Goal: Task Accomplishment & Management: Manage account settings

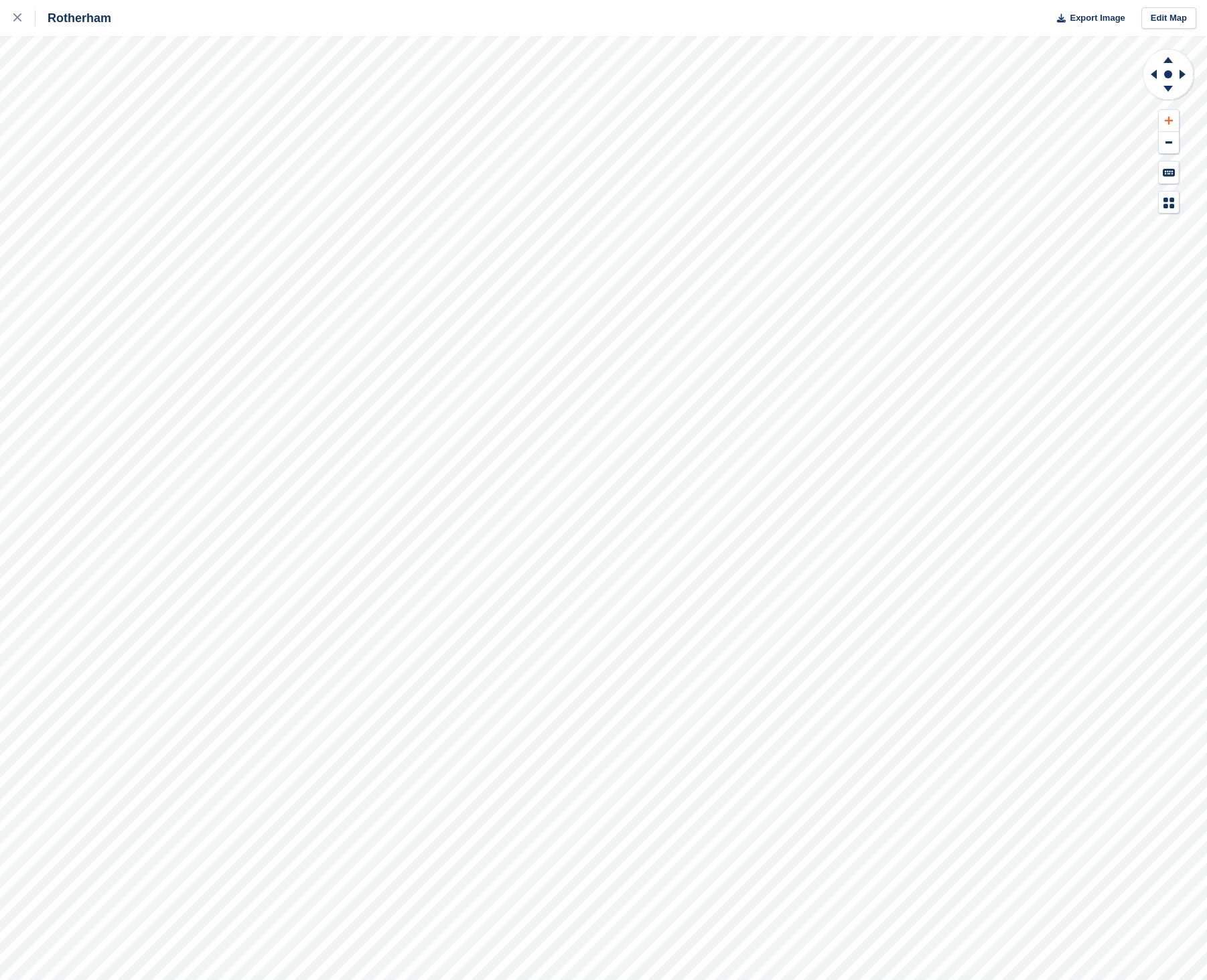
click at [1165, 117] on icon at bounding box center [1169, 120] width 8 height 10
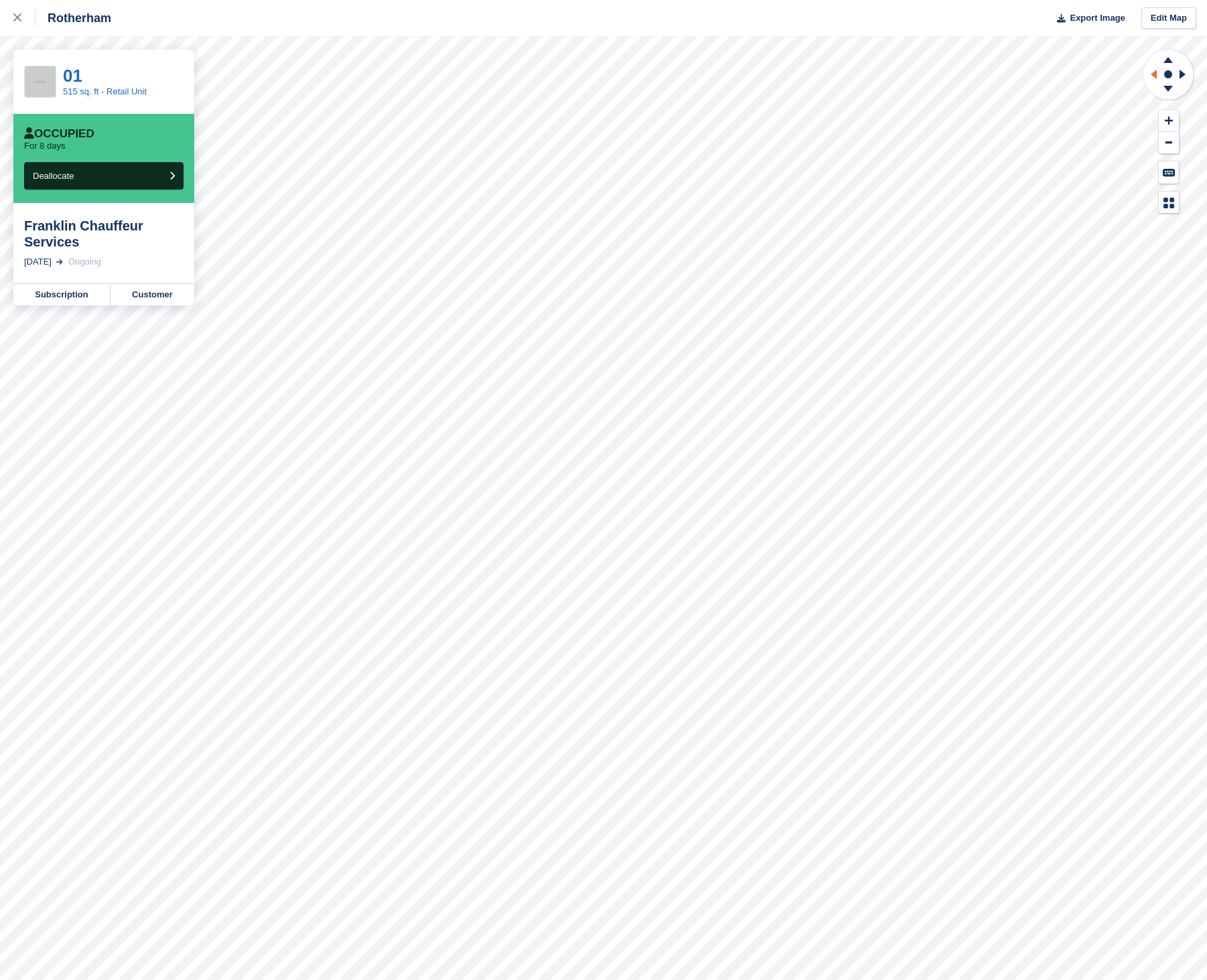
click at [1152, 69] on icon at bounding box center [1151, 74] width 16 height 35
click at [1152, 70] on icon at bounding box center [1151, 74] width 16 height 35
click at [1154, 76] on icon at bounding box center [1153, 74] width 6 height 10
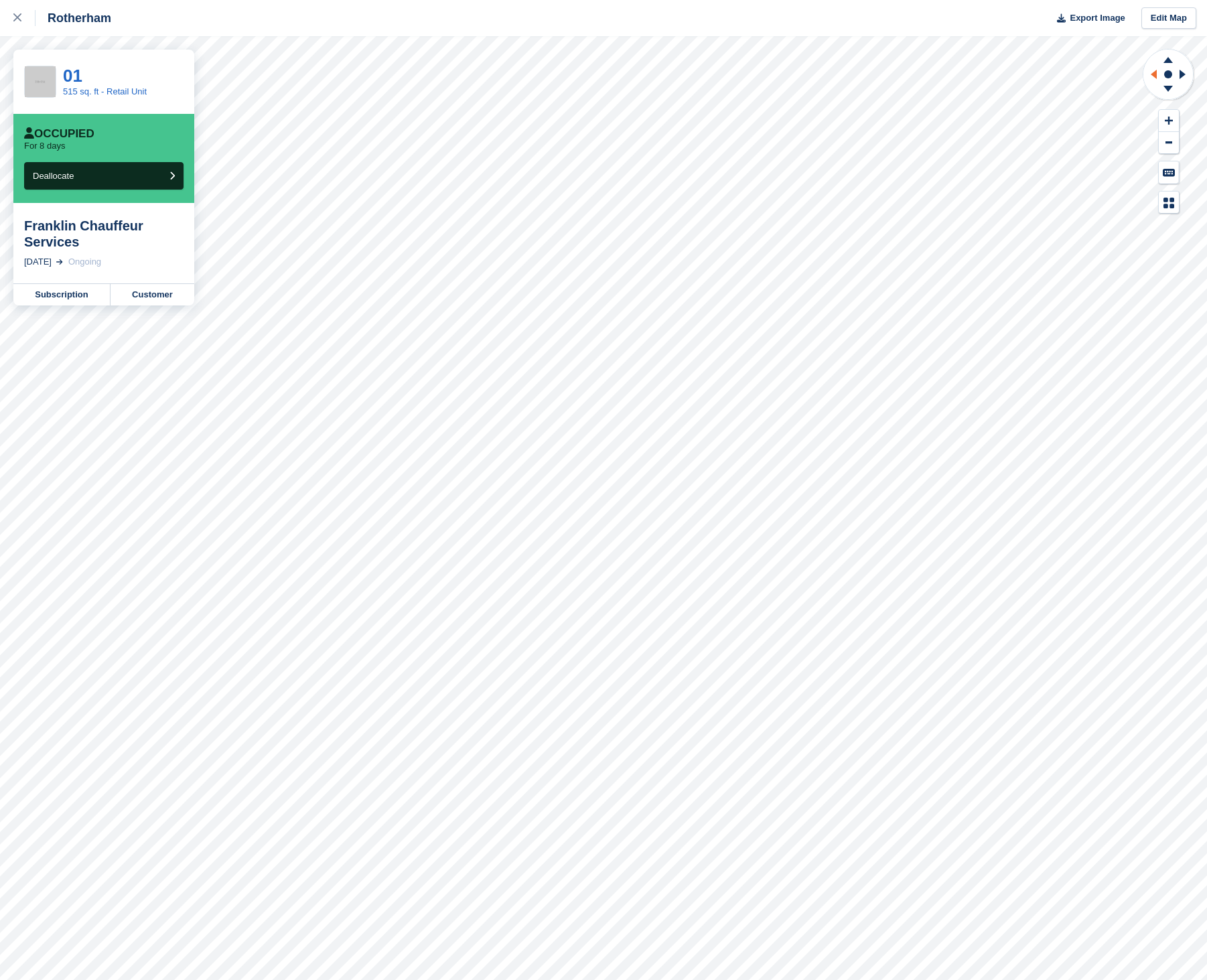
click at [1154, 76] on icon at bounding box center [1153, 74] width 6 height 10
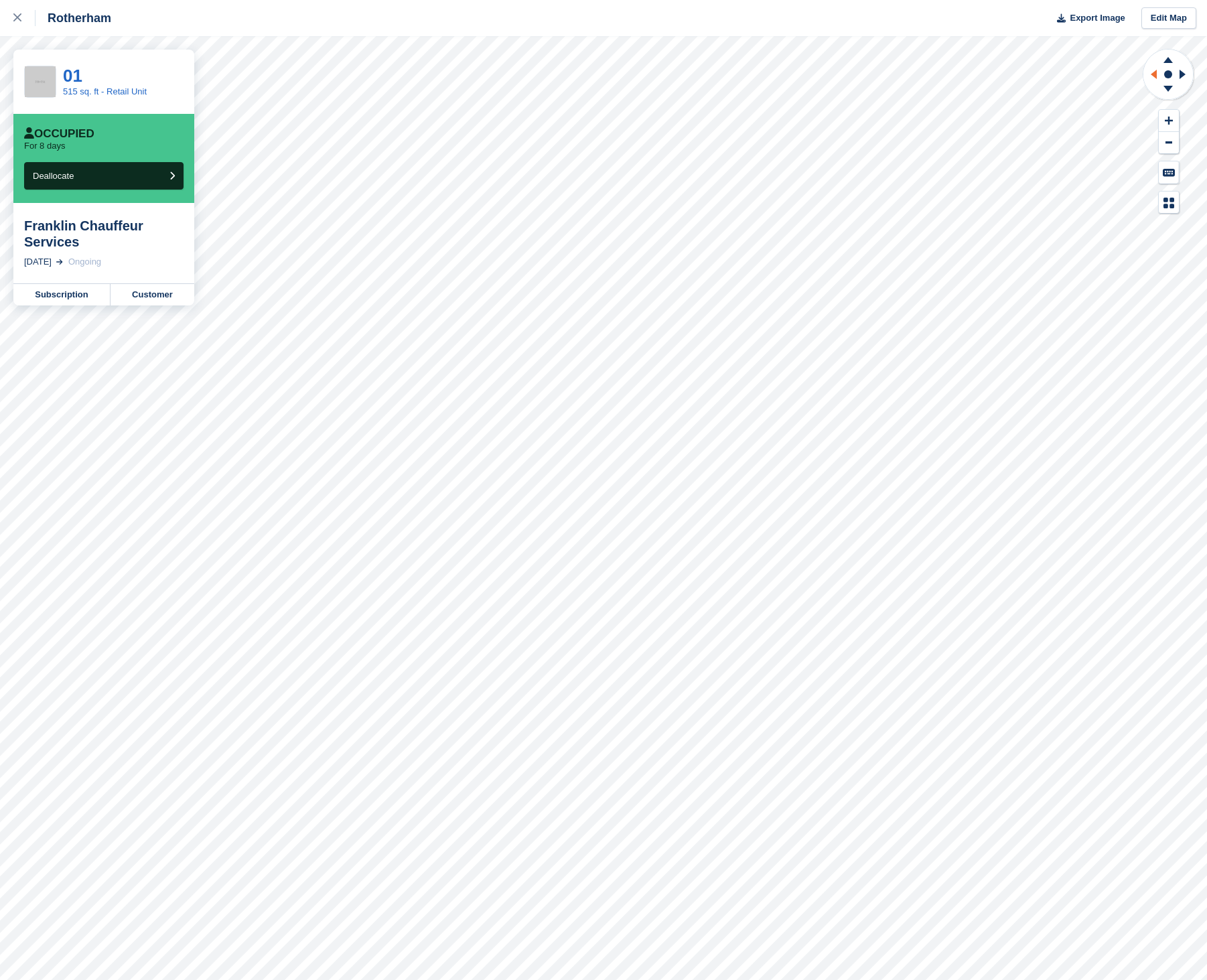
click at [1154, 76] on icon at bounding box center [1153, 74] width 6 height 10
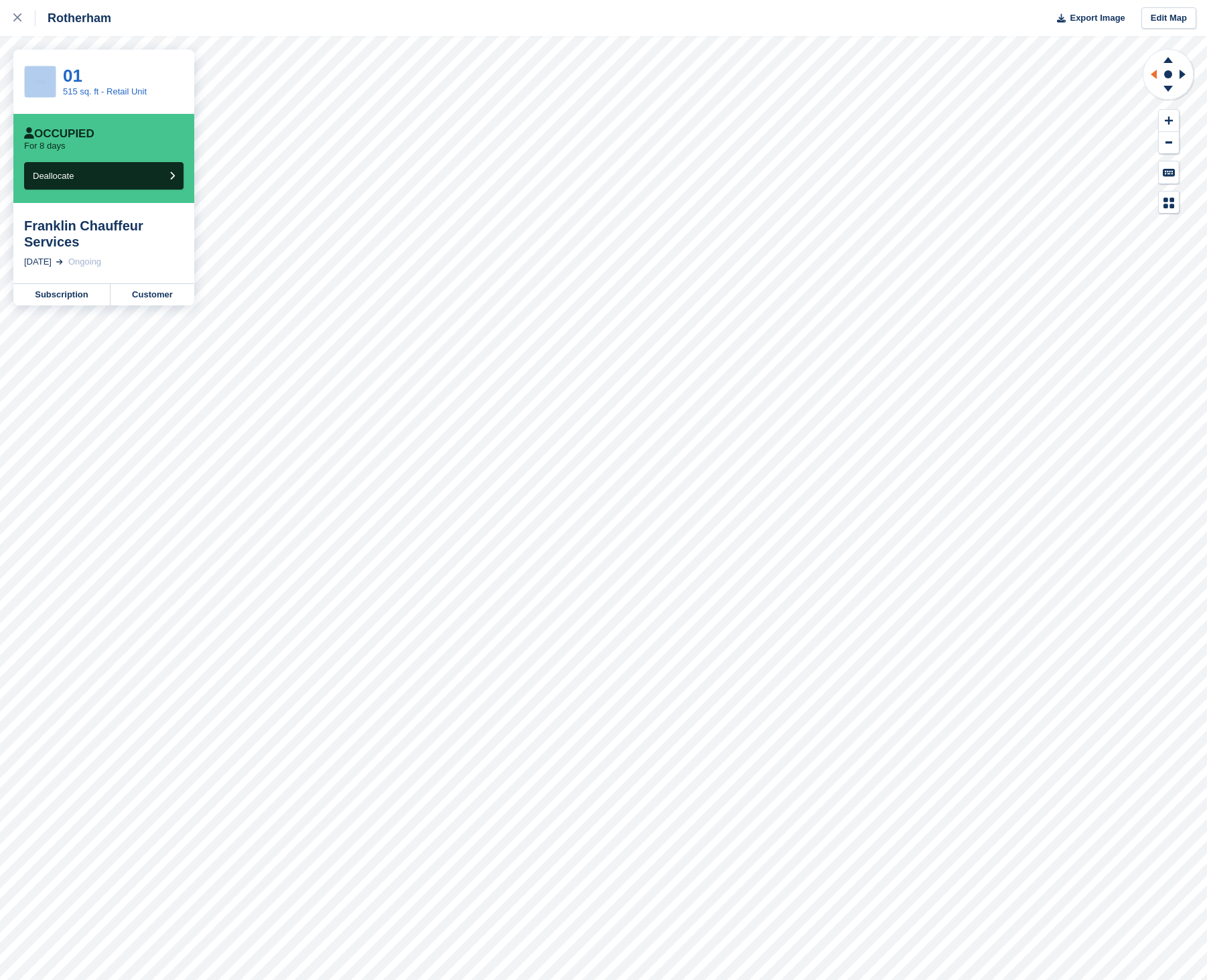
click at [1154, 76] on icon at bounding box center [1153, 74] width 6 height 10
click at [20, 16] on icon at bounding box center [17, 17] width 8 height 8
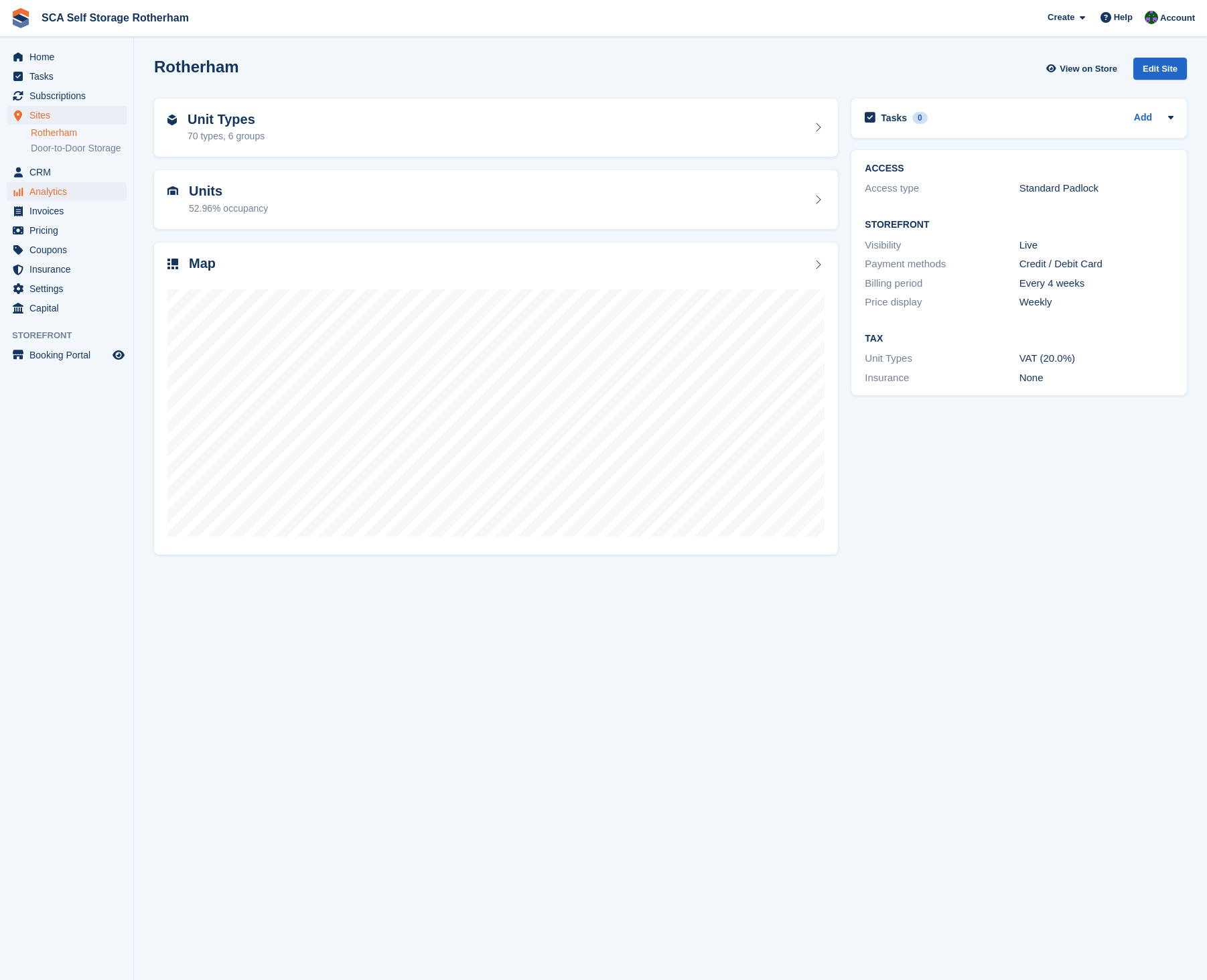
click at [50, 201] on span "Analytics" at bounding box center [70, 190] width 81 height 18
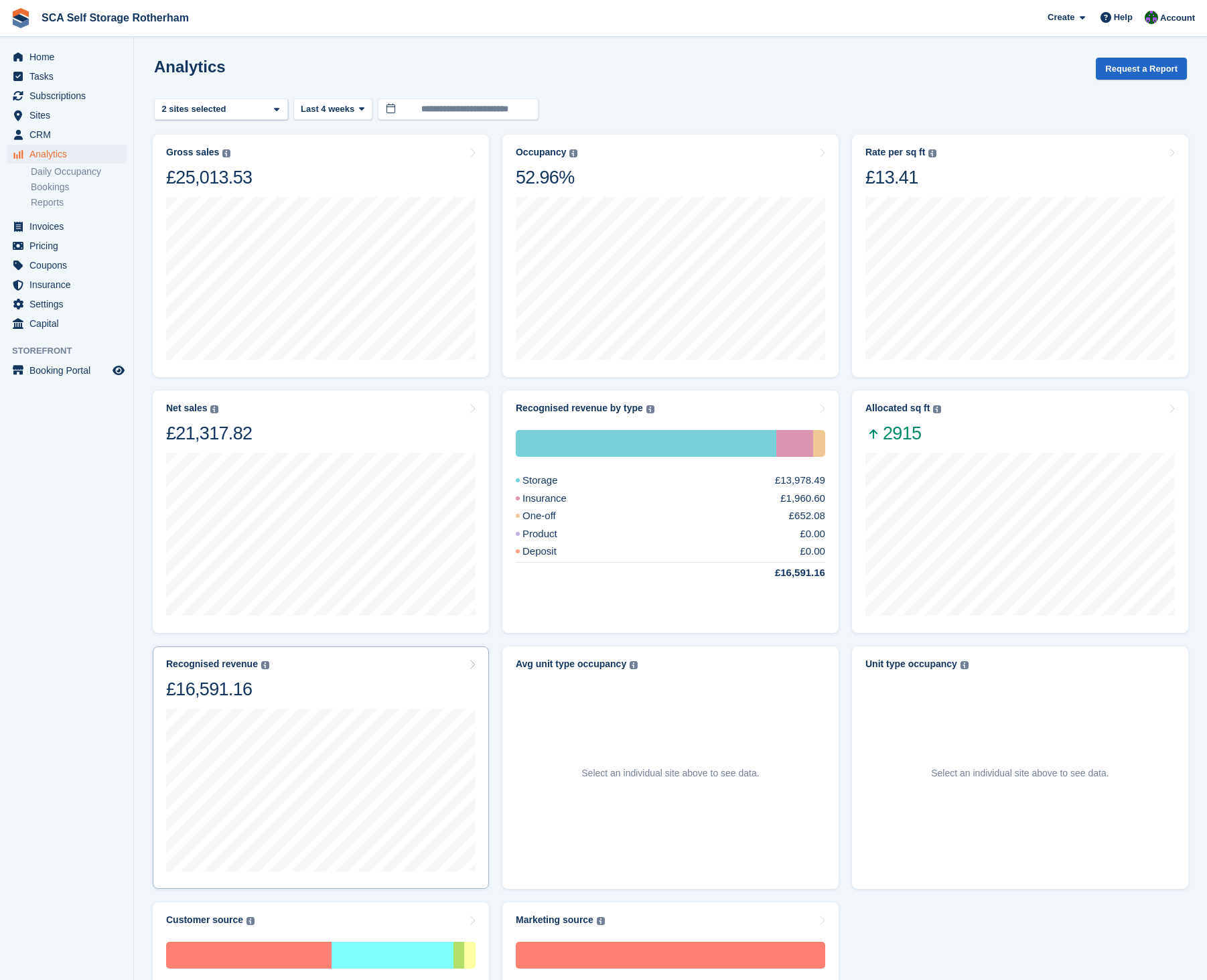
click at [254, 703] on div at bounding box center [321, 788] width 310 height 176
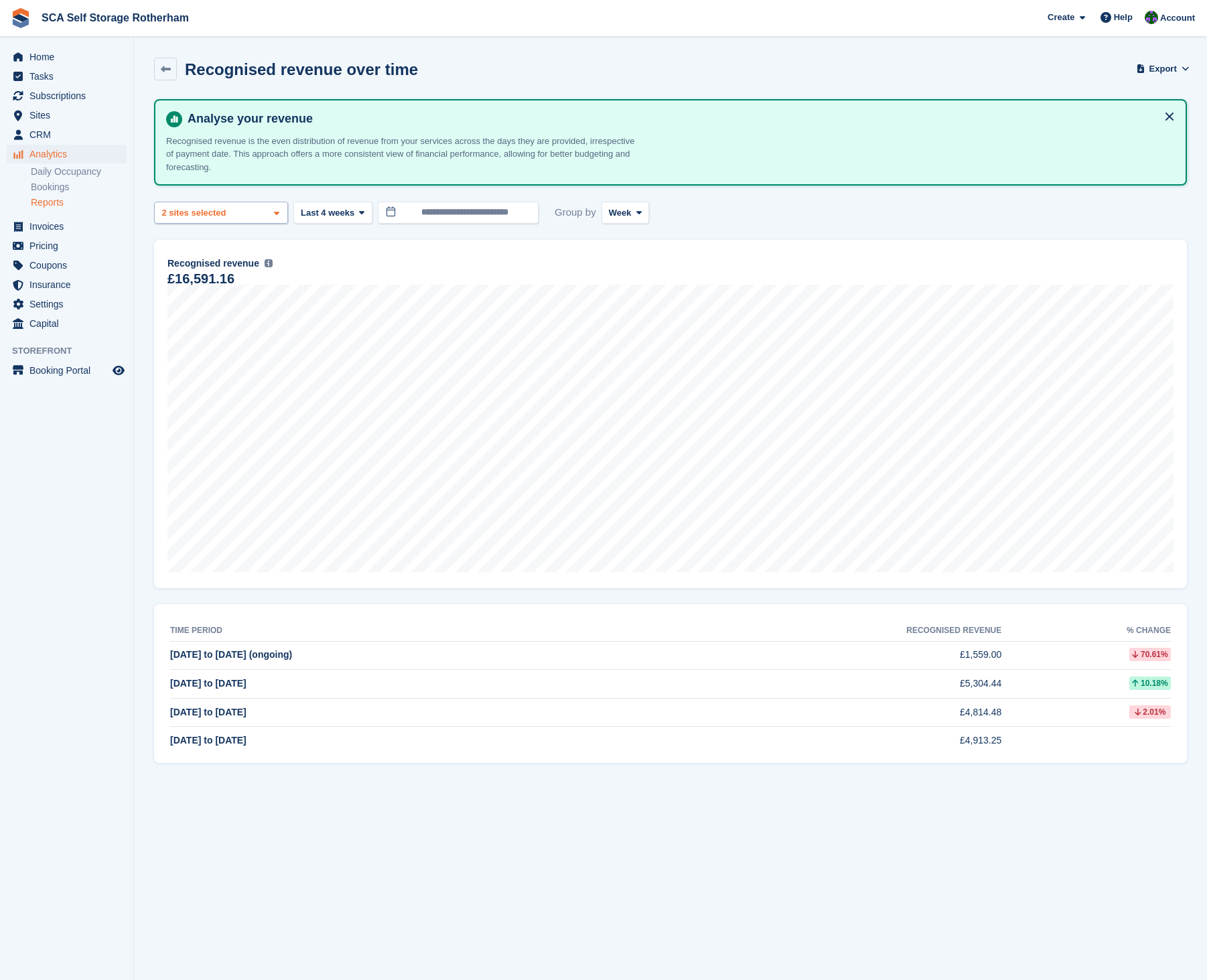
click at [255, 213] on div "Rotherham 2 sites selected" at bounding box center [220, 213] width 134 height 22
click at [330, 192] on div "**********" at bounding box center [670, 431] width 1033 height 664
click at [330, 206] on span "Last 4 weeks" at bounding box center [328, 213] width 54 height 13
click at [332, 339] on link "Last 6 months" at bounding box center [357, 340] width 116 height 24
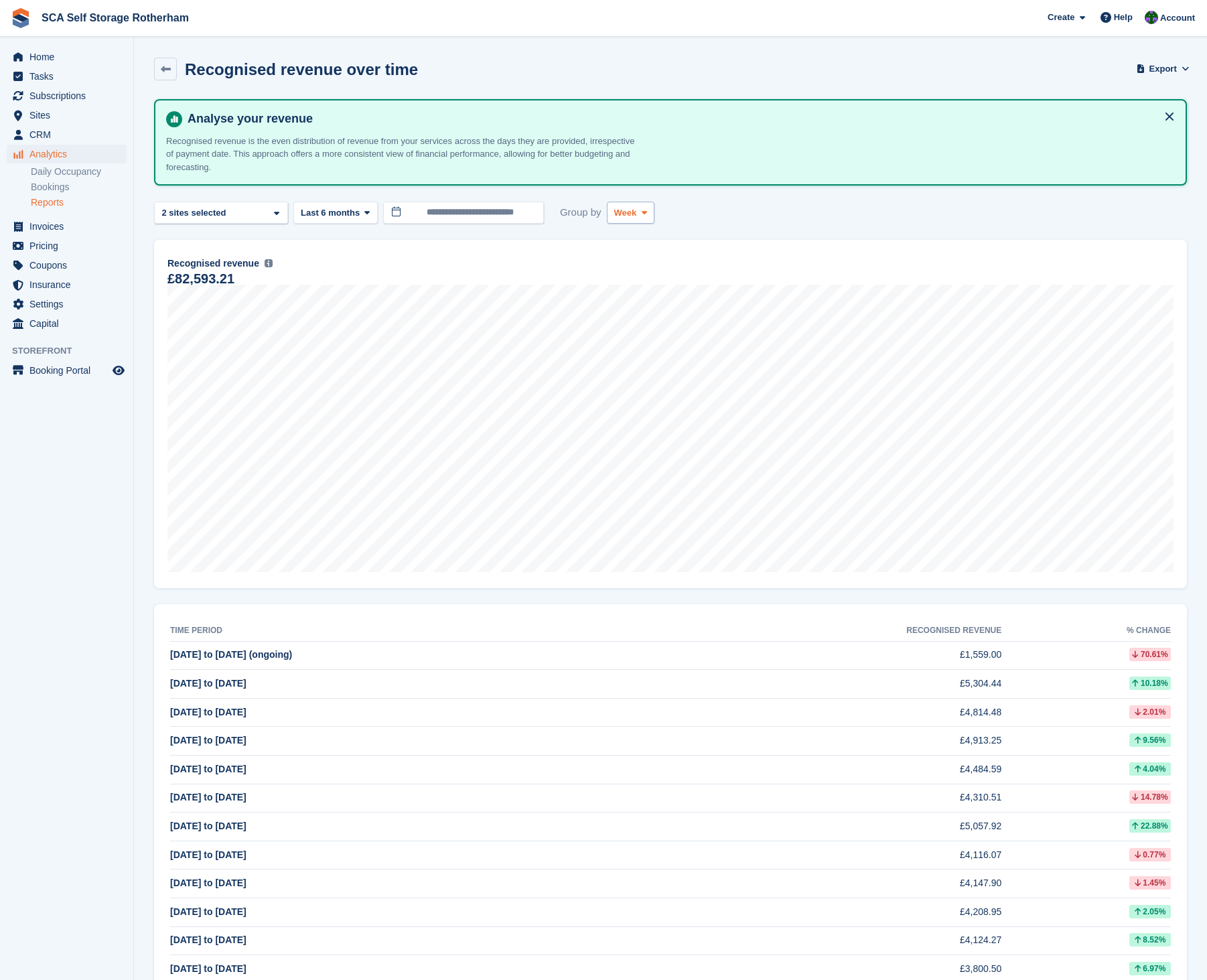
click at [626, 212] on span "Week" at bounding box center [626, 213] width 23 height 13
click at [626, 288] on link "Month" at bounding box center [670, 292] width 116 height 24
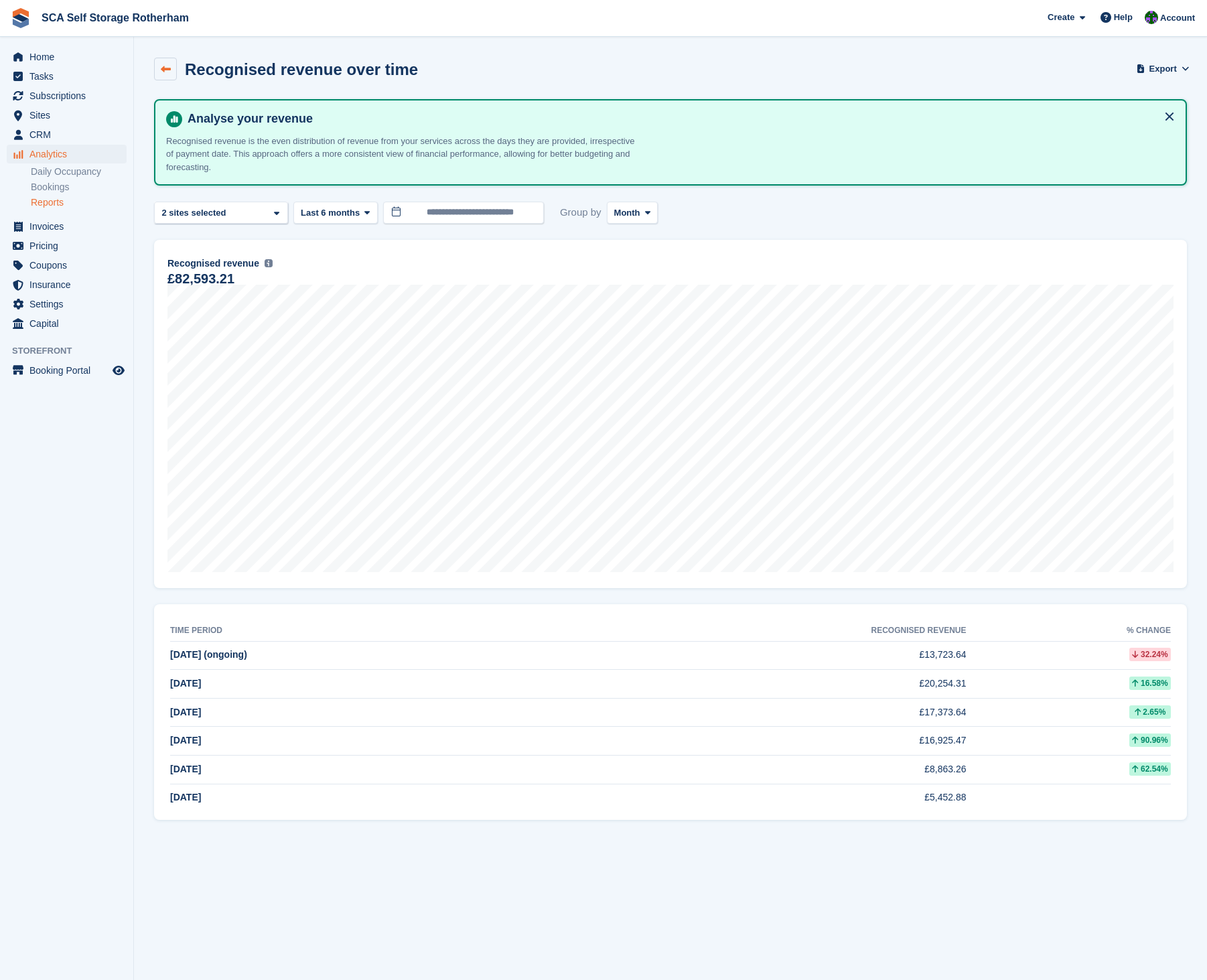
click at [172, 72] on link at bounding box center [165, 69] width 23 height 23
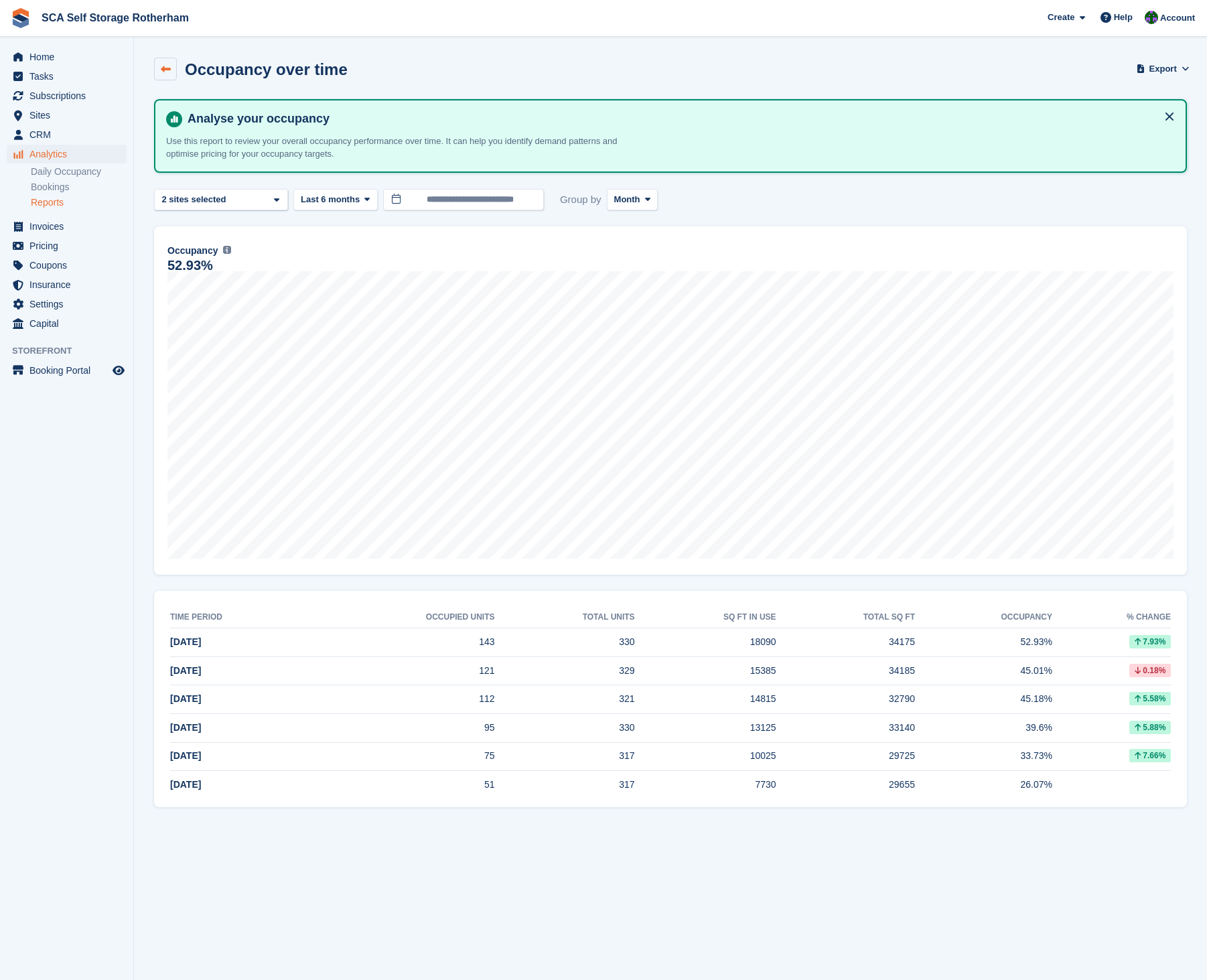
click at [169, 70] on icon at bounding box center [165, 69] width 10 height 10
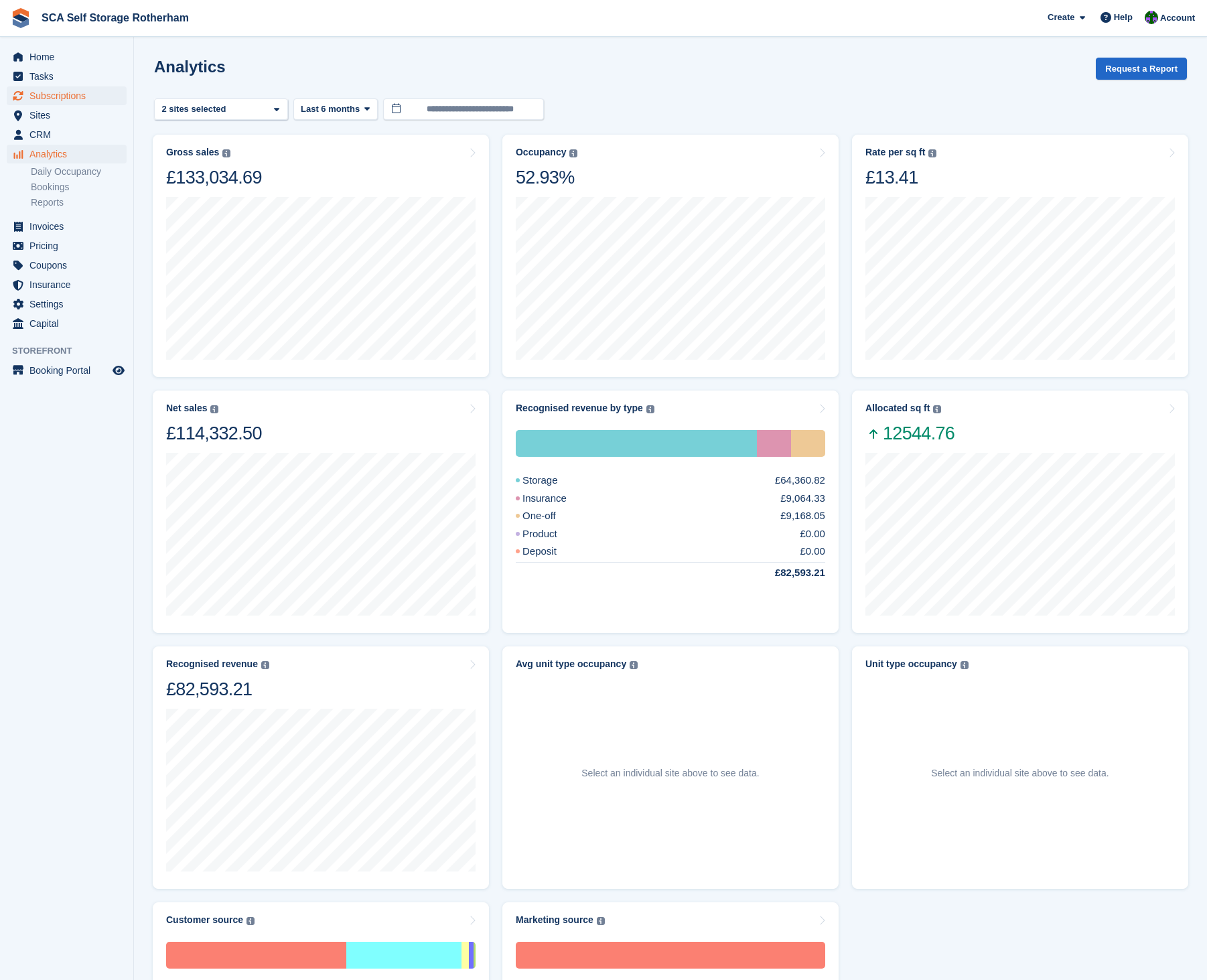
click at [56, 101] on span "Subscriptions" at bounding box center [70, 95] width 81 height 18
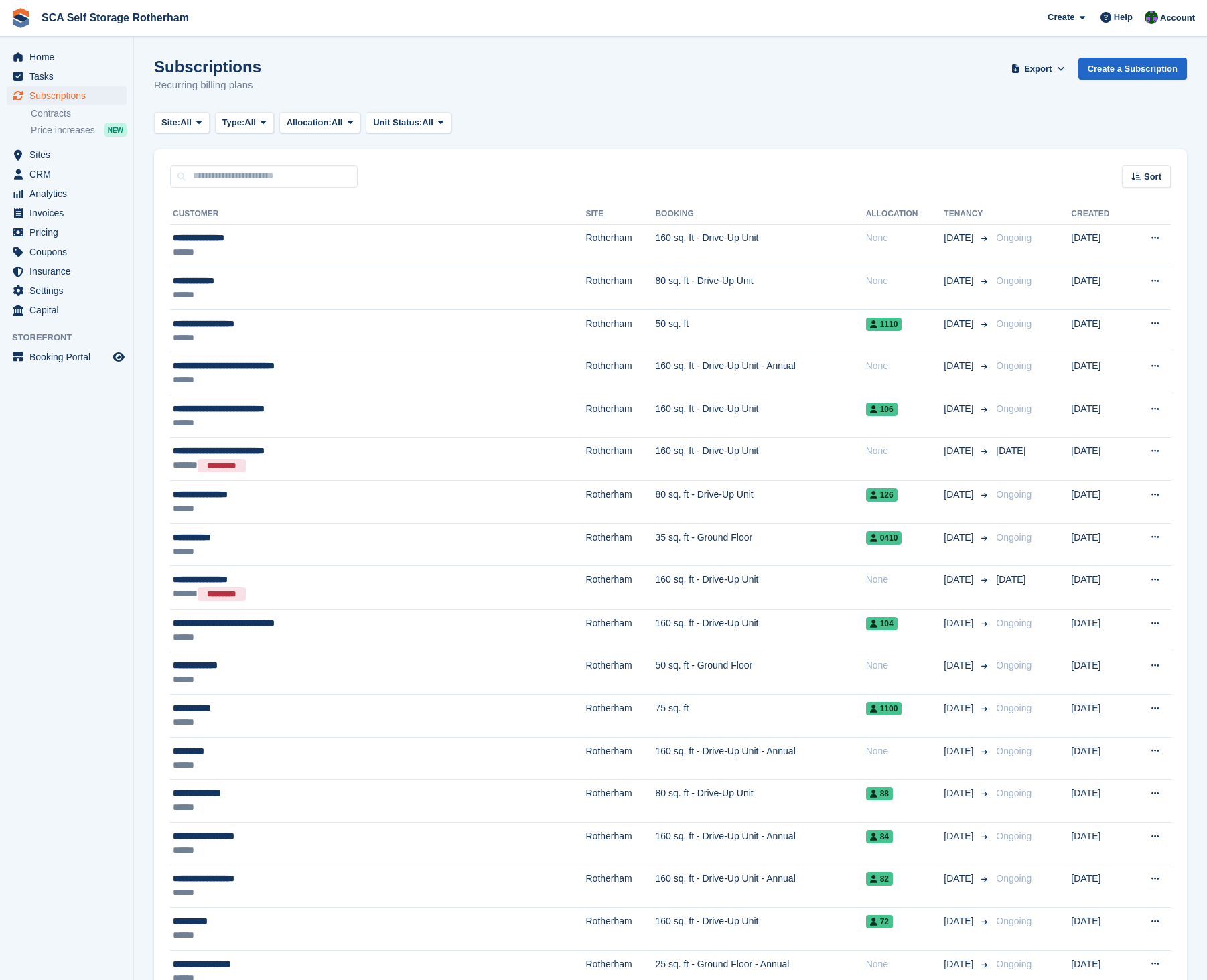
drag, startPoint x: 180, startPoint y: 120, endPoint x: 182, endPoint y: 136, distance: 16.1
click at [180, 120] on span "Site:" at bounding box center [170, 122] width 18 height 13
click at [243, 126] on span "Type:" at bounding box center [234, 122] width 23 height 13
click at [239, 180] on link "Upcoming" at bounding box center [279, 178] width 116 height 24
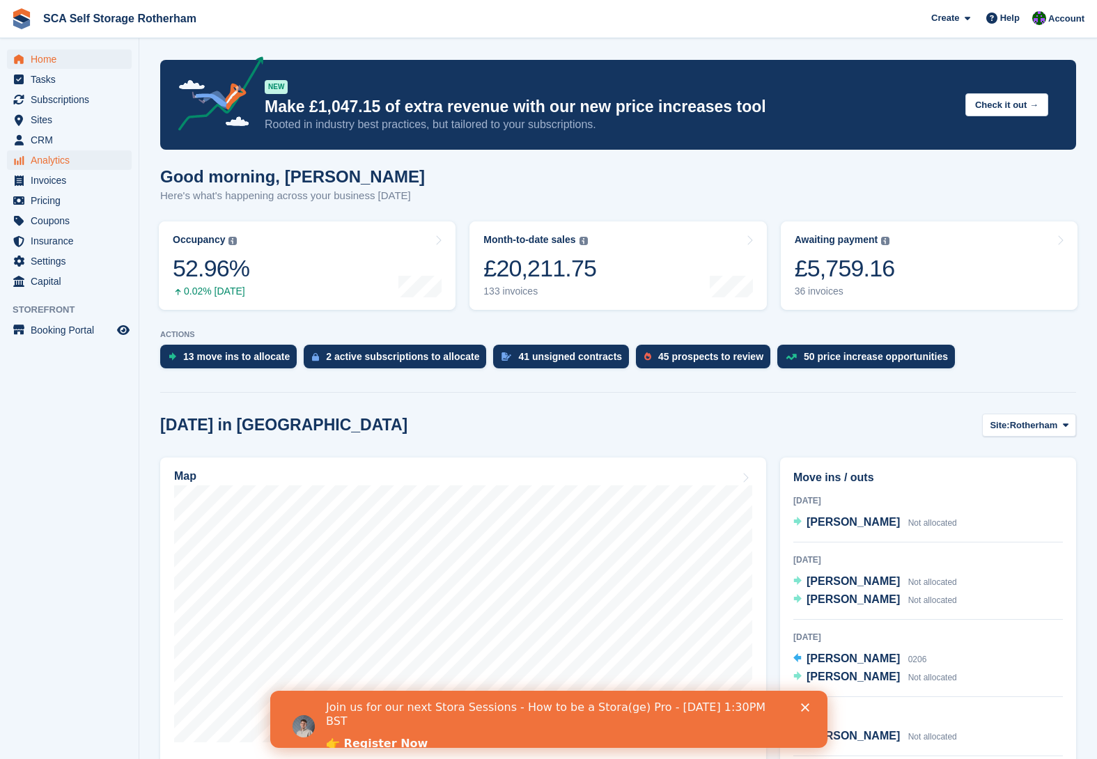
click at [70, 160] on span "Analytics" at bounding box center [73, 159] width 84 height 19
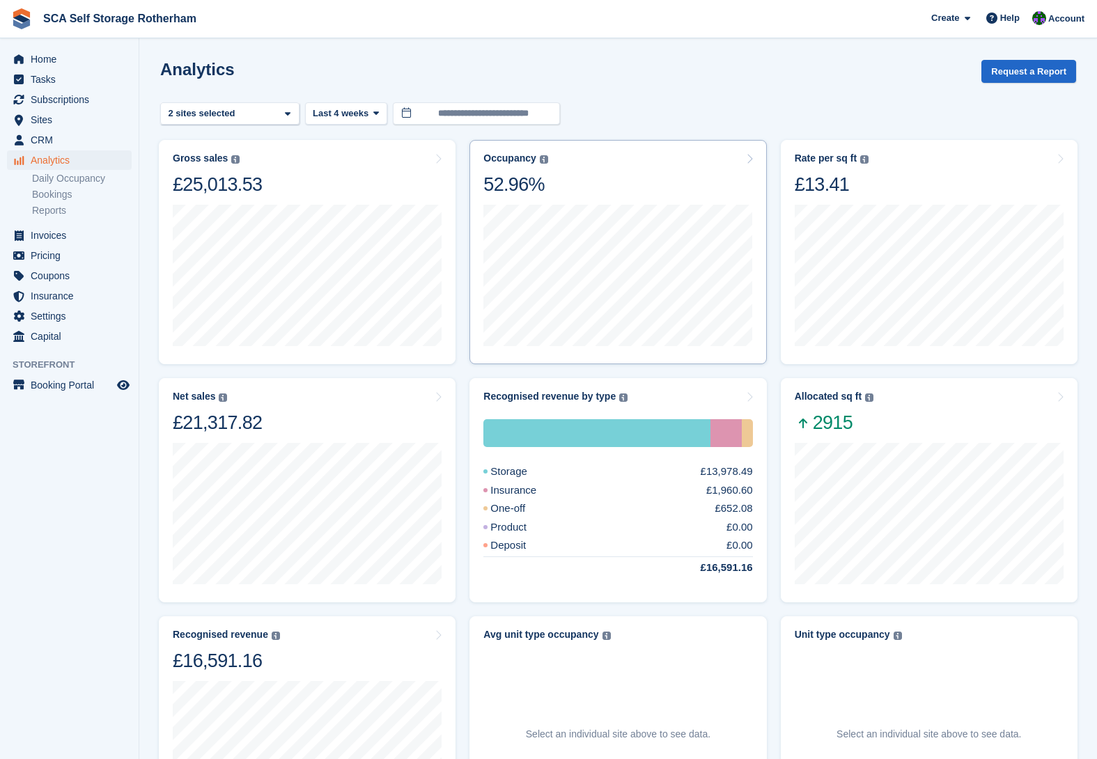
click at [689, 179] on div "Occupancy Percentage of all allocated units in terms of area. Includes units wi…" at bounding box center [617, 174] width 269 height 44
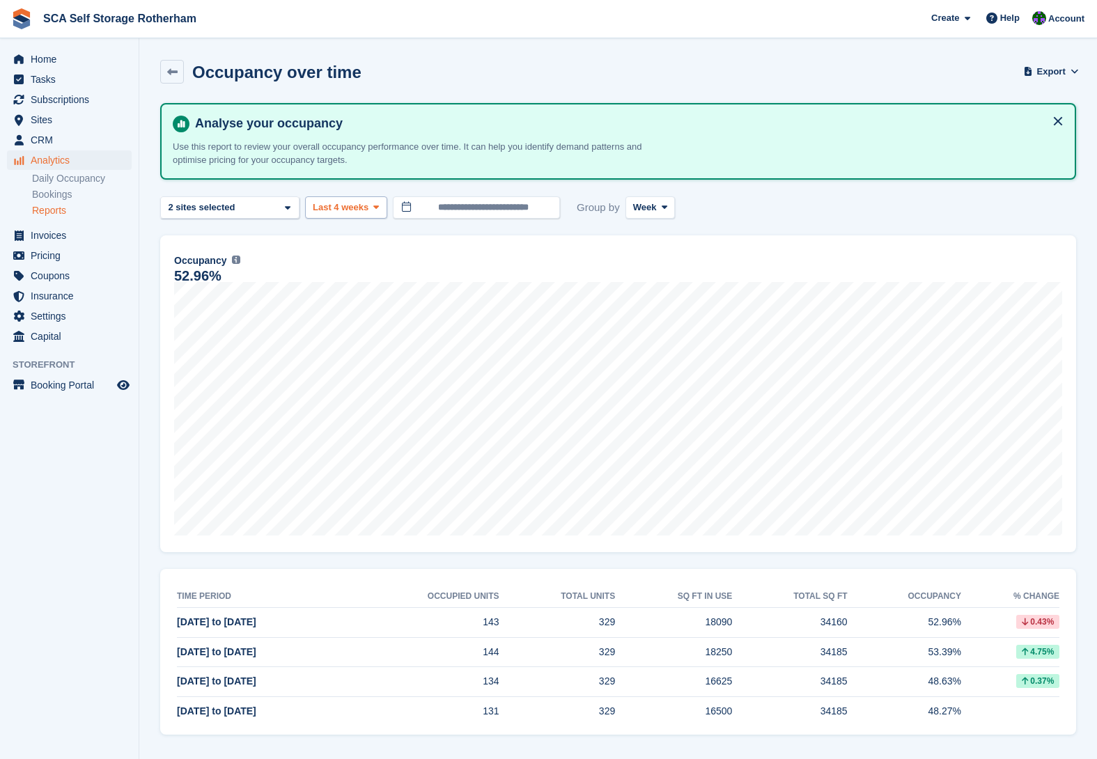
click at [347, 204] on span "Last 4 weeks" at bounding box center [341, 208] width 56 height 14
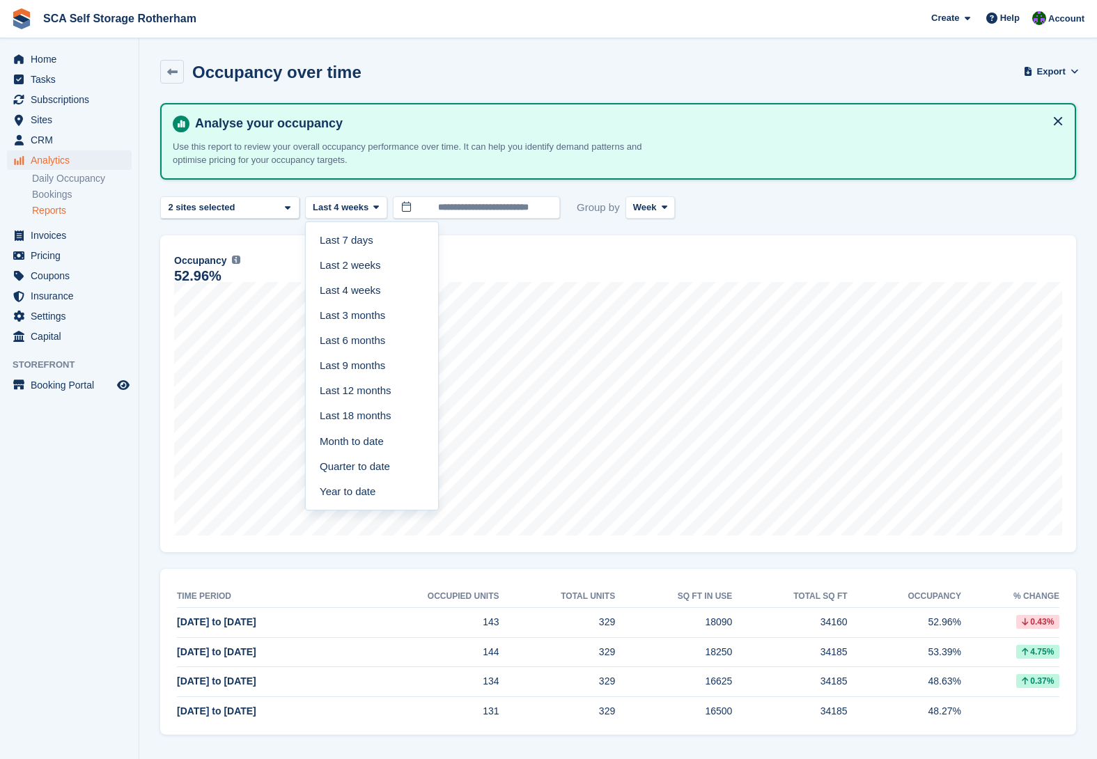
click at [350, 384] on link "Last 12 months" at bounding box center [371, 391] width 121 height 25
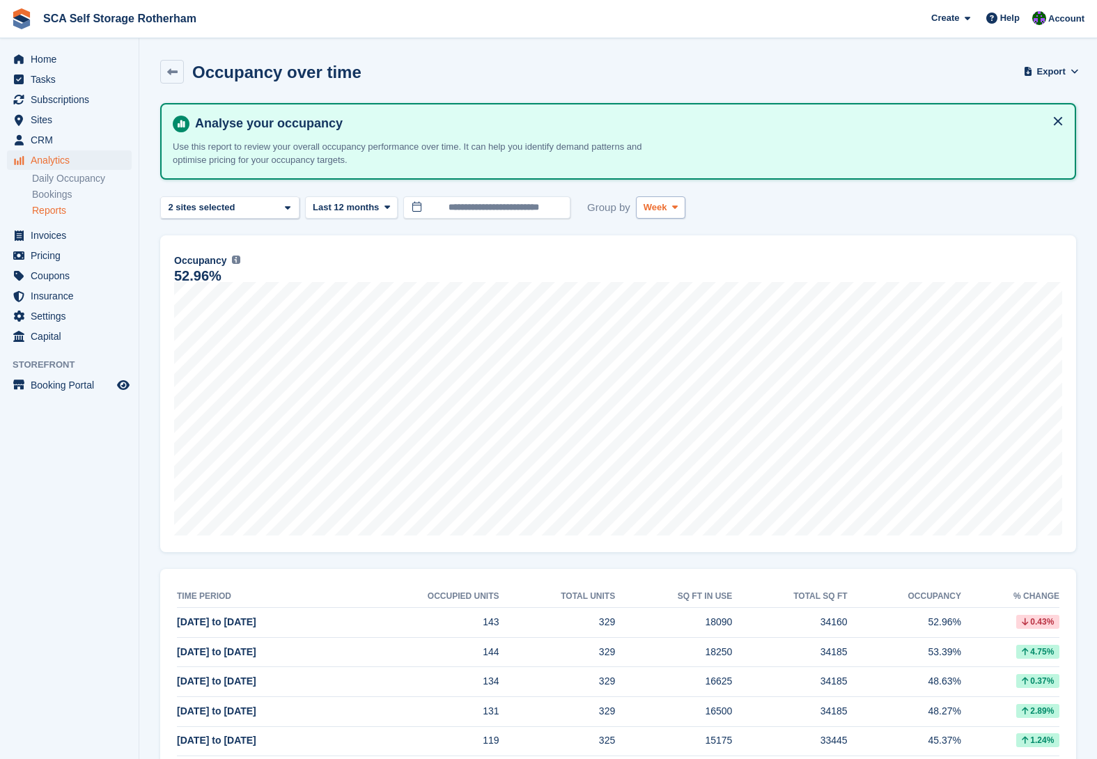
click at [653, 206] on span "Week" at bounding box center [655, 208] width 24 height 14
click at [659, 292] on link "Month" at bounding box center [702, 290] width 121 height 25
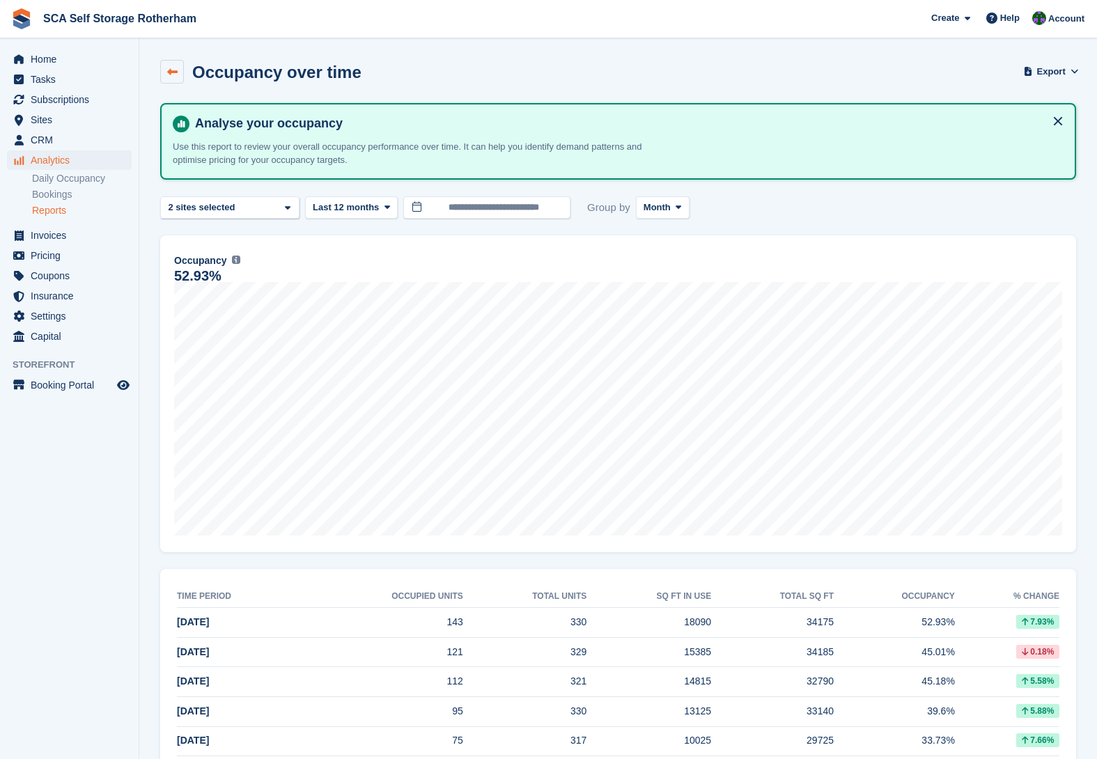
click at [180, 71] on link at bounding box center [172, 72] width 24 height 24
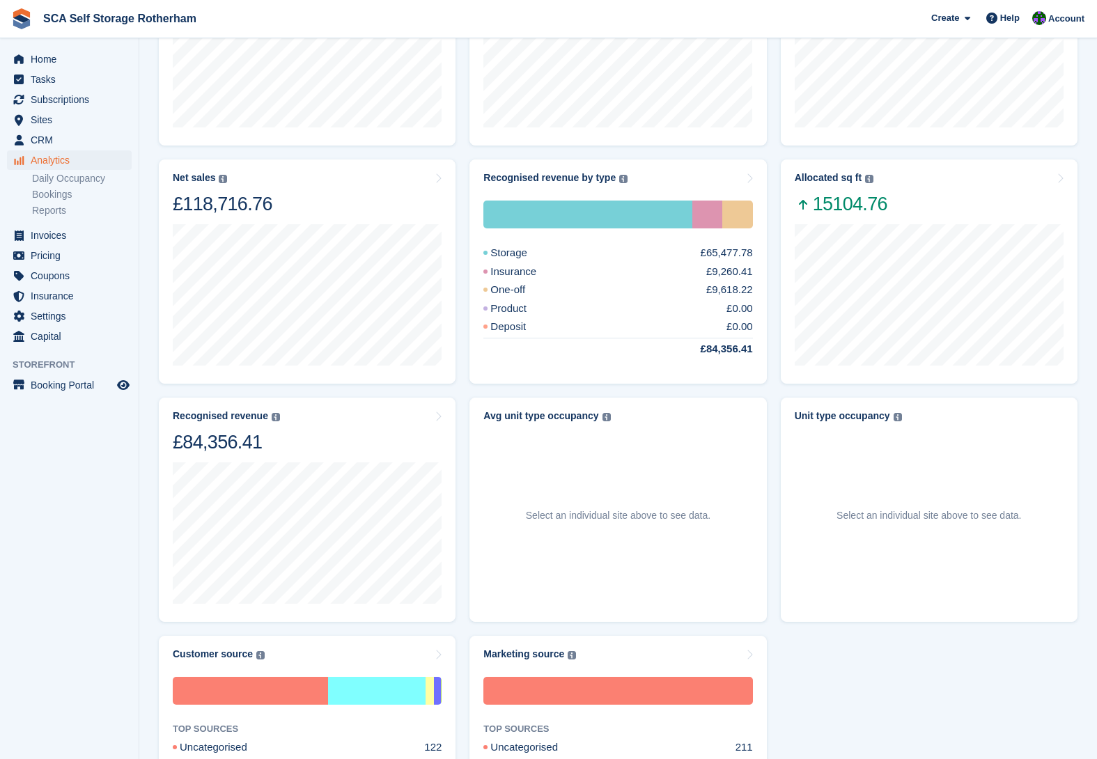
scroll to position [228, 0]
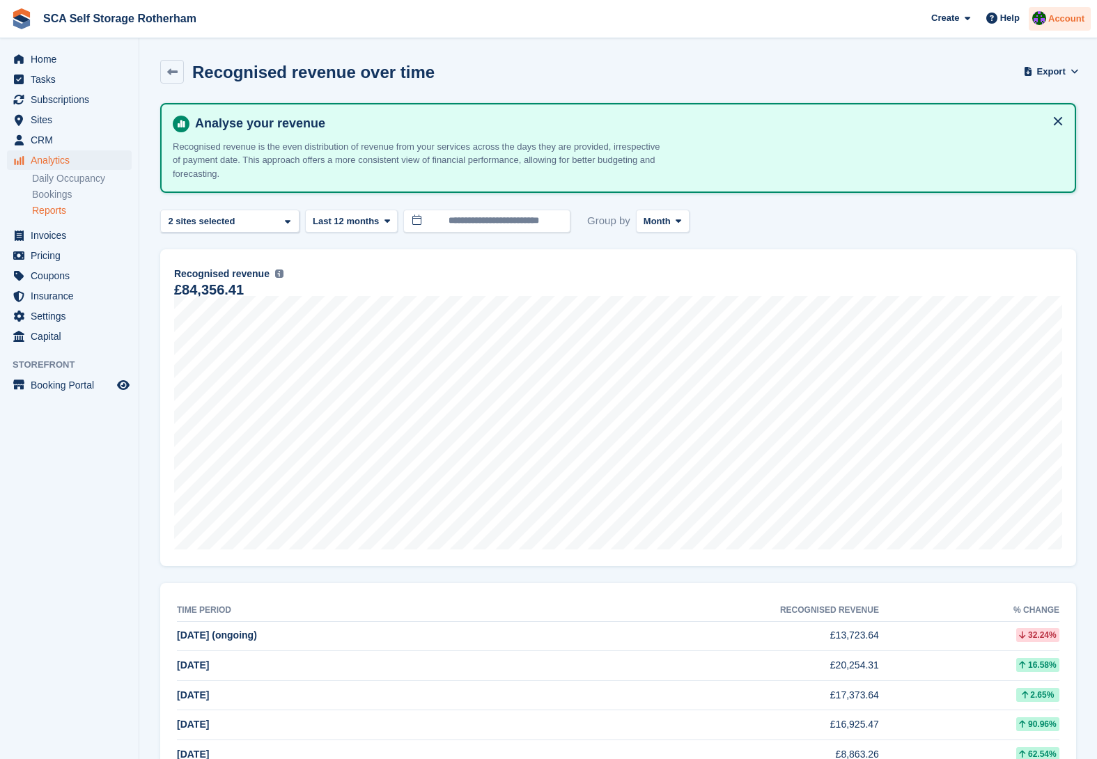
click at [1044, 21] on img at bounding box center [1039, 18] width 14 height 14
click at [1048, 22] on span "Account" at bounding box center [1066, 19] width 36 height 14
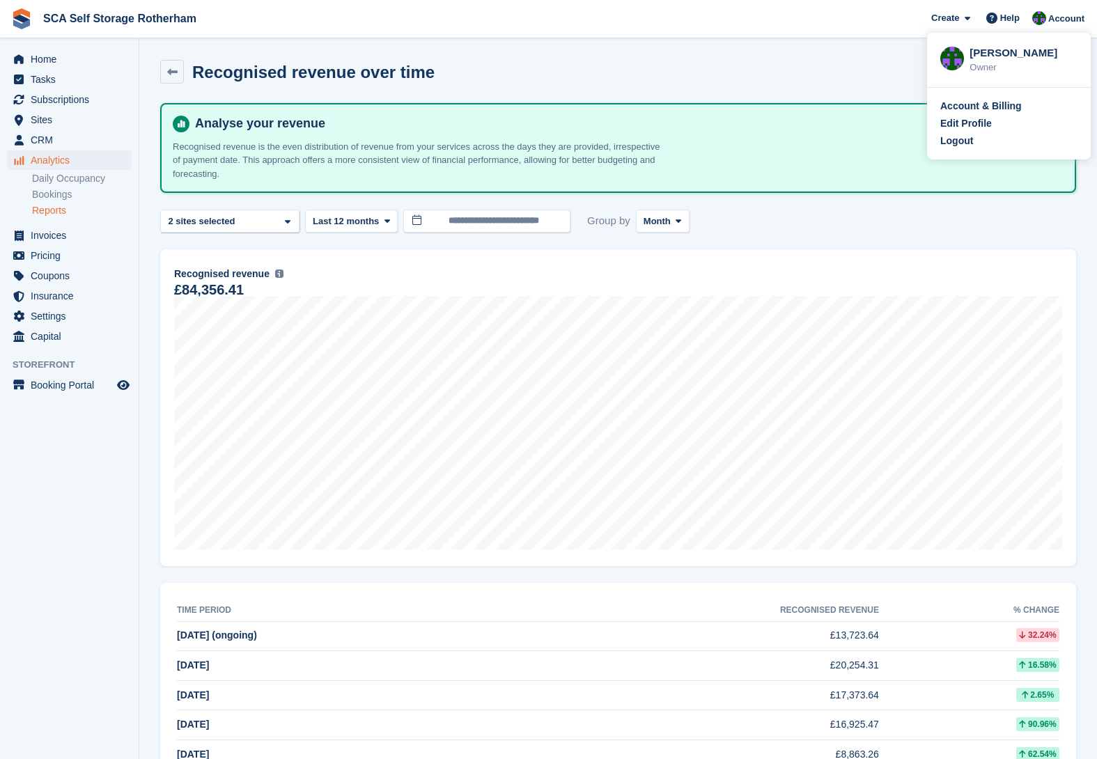
click at [969, 134] on div "Account & Billing Edit Profile Logout" at bounding box center [1009, 124] width 164 height 72
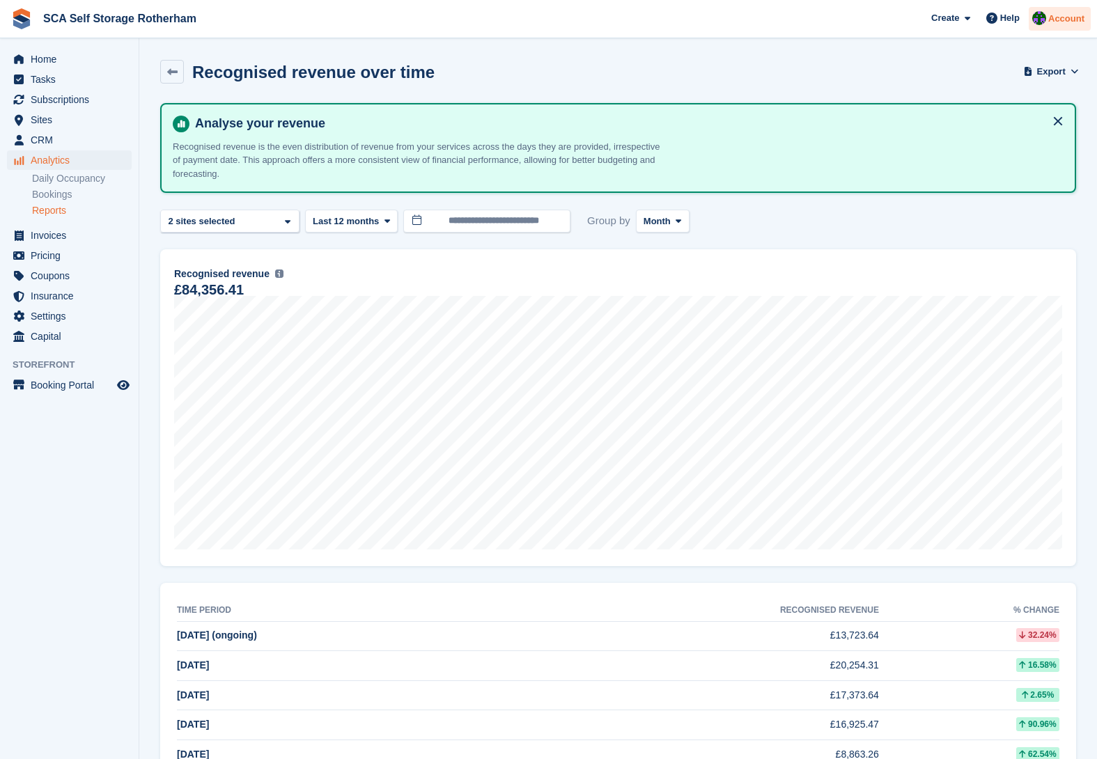
click at [1063, 17] on span "Account" at bounding box center [1066, 19] width 36 height 14
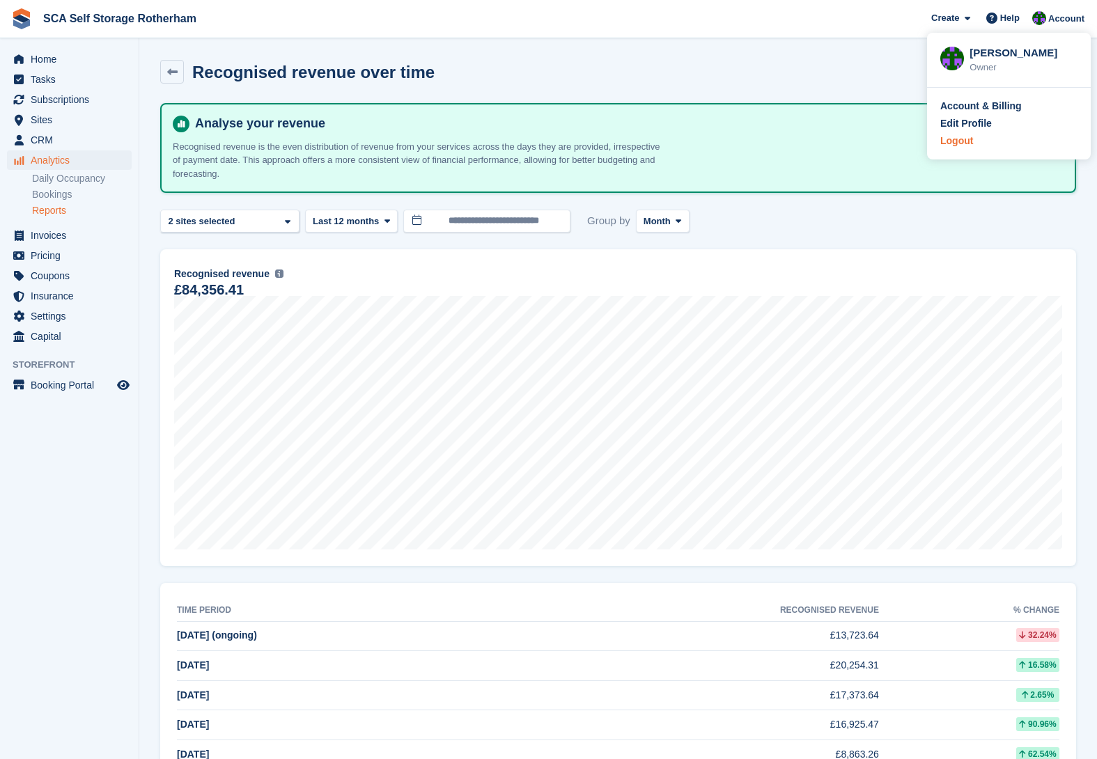
click at [943, 142] on div "Logout" at bounding box center [956, 141] width 33 height 15
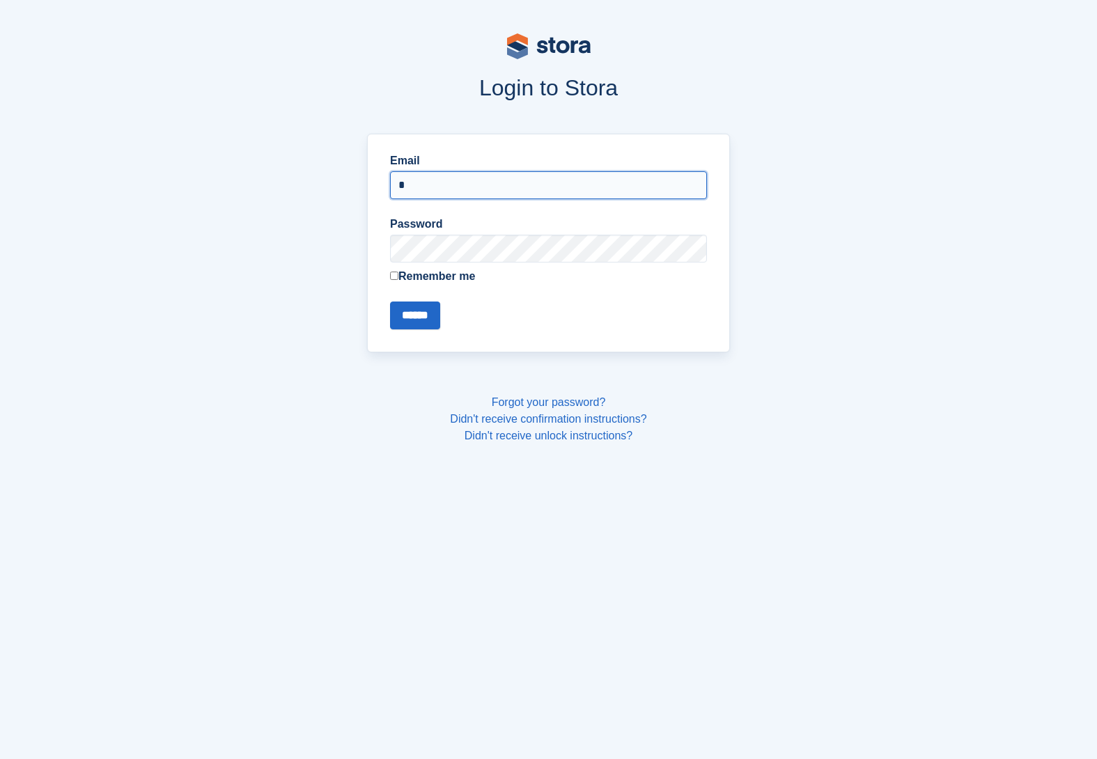
type input "**********"
click at [423, 309] on input "******" at bounding box center [415, 315] width 50 height 28
